Goal: Transaction & Acquisition: Purchase product/service

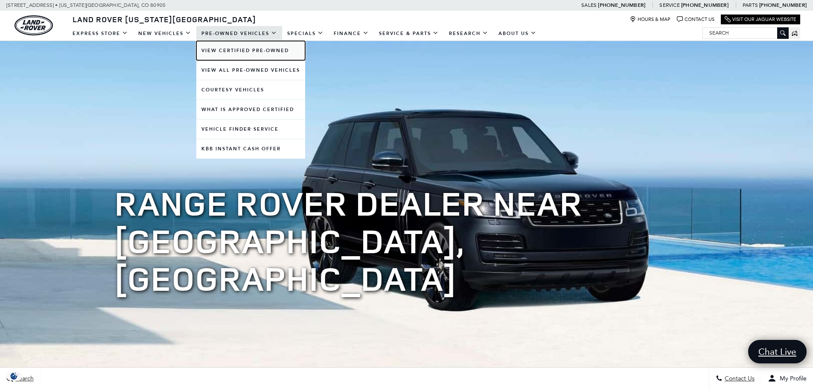
click at [243, 50] on link "View Certified Pre-Owned" at bounding box center [250, 50] width 109 height 19
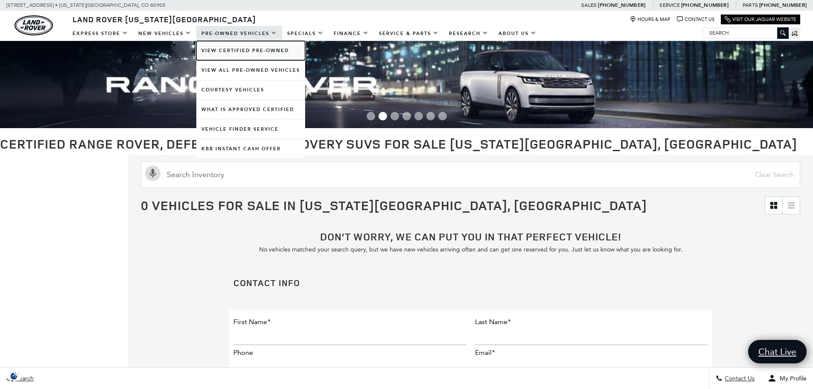
click at [225, 50] on link "View Certified Pre-Owned" at bounding box center [250, 50] width 109 height 19
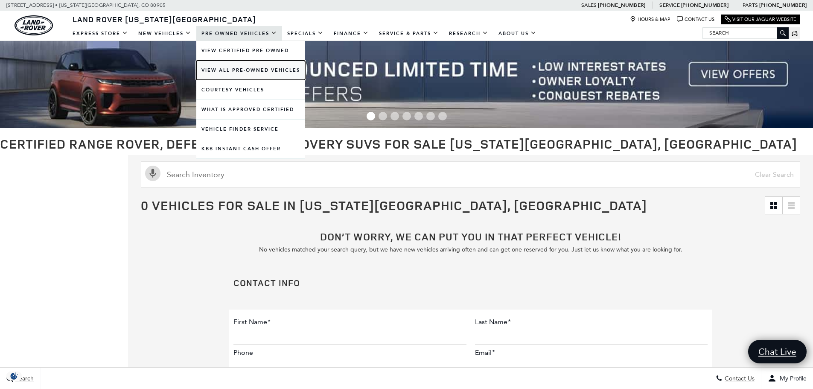
click at [260, 71] on link "View All Pre-Owned Vehicles" at bounding box center [250, 70] width 109 height 19
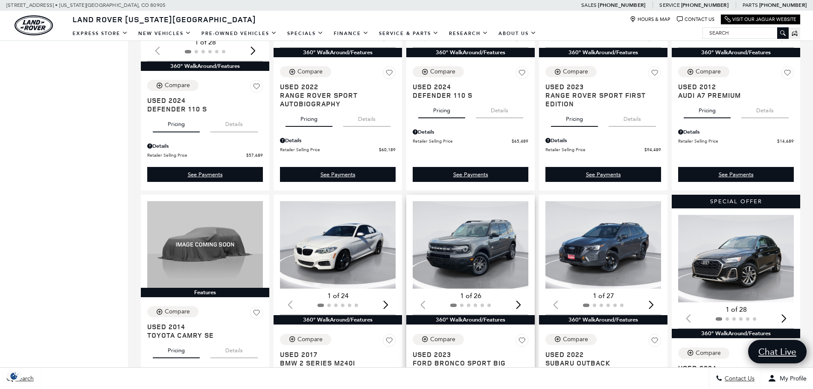
scroll to position [1025, 0]
